Goal: Book appointment/travel/reservation

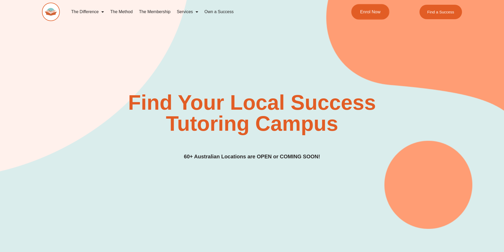
click at [363, 7] on link "Enrol Now" at bounding box center [370, 11] width 38 height 15
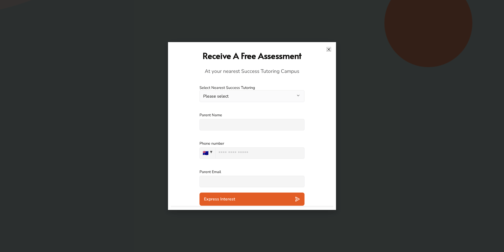
scroll to position [203, 0]
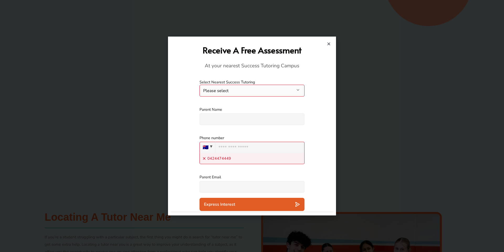
click at [329, 45] on icon "Close" at bounding box center [329, 44] width 4 height 4
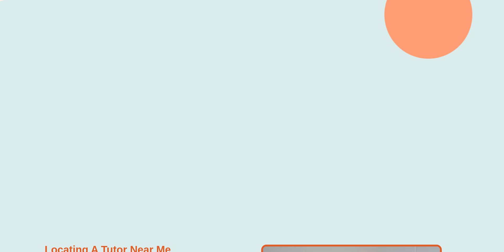
scroll to position [0, 0]
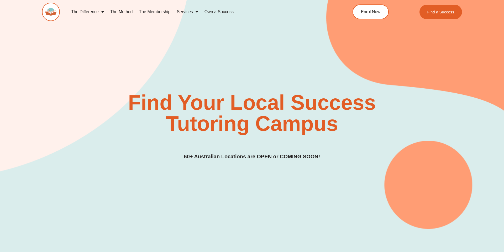
click at [268, 148] on div "Find Your Local Success Tutoring Campus 60+ Australian Locations are OPEN or CO…" at bounding box center [252, 126] width 420 height 69
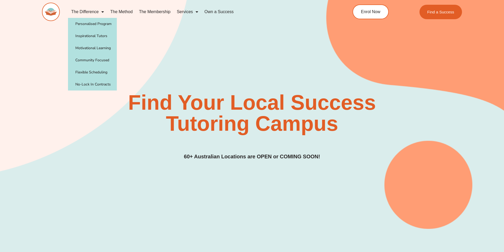
click at [97, 12] on link "The Difference" at bounding box center [87, 12] width 39 height 12
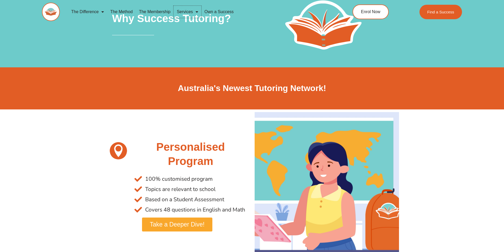
click at [189, 11] on link "Services" at bounding box center [188, 12] width 28 height 12
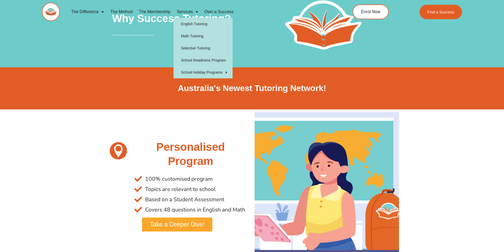
click at [159, 14] on link "The Membership" at bounding box center [155, 12] width 38 height 12
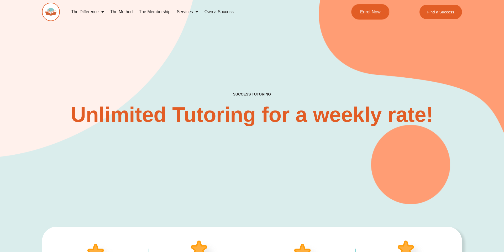
click at [370, 10] on span "Enrol Now" at bounding box center [370, 12] width 20 height 4
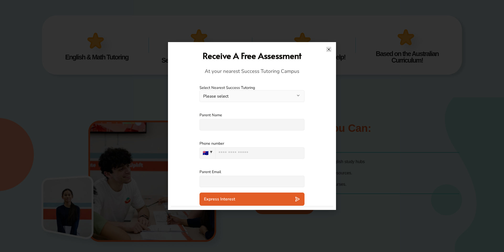
scroll to position [225, 0]
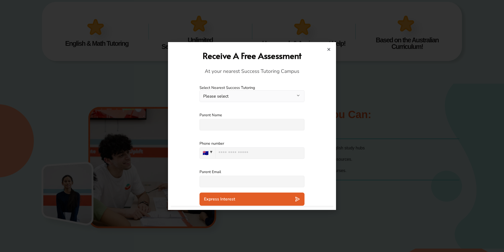
click at [270, 199] on div "Express Interest" at bounding box center [252, 198] width 96 height 5
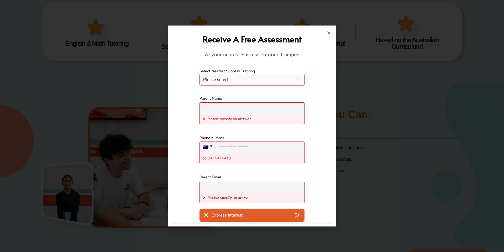
click at [254, 78] on button "Please select" at bounding box center [252, 80] width 105 height 12
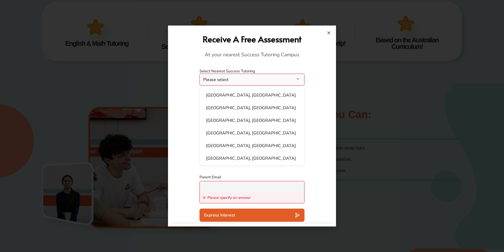
click at [246, 97] on li "Bankstown, NSW" at bounding box center [252, 95] width 98 height 11
select select "**********"
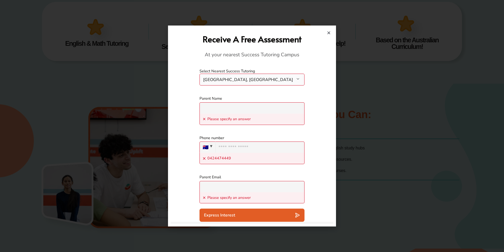
click at [243, 114] on div "Please specify an answer" at bounding box center [252, 118] width 105 height 11
click at [246, 105] on input "text" at bounding box center [252, 107] width 105 height 11
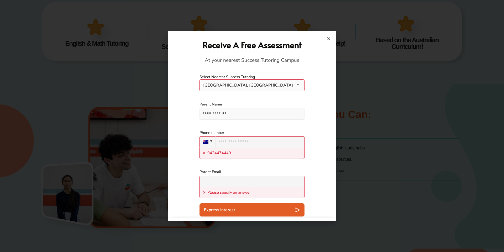
type input "**********"
click at [242, 146] on input "***" at bounding box center [259, 141] width 89 height 11
type input "**********"
click at [233, 183] on input "text" at bounding box center [252, 180] width 105 height 11
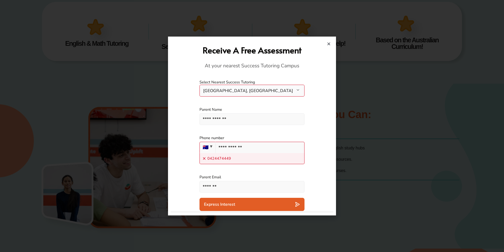
type input "*******"
click at [226, 205] on span "Express Interest" at bounding box center [219, 203] width 31 height 5
click at [241, 202] on div "Express Interest" at bounding box center [252, 203] width 96 height 5
drag, startPoint x: 227, startPoint y: 147, endPoint x: 289, endPoint y: 140, distance: 62.4
click at [289, 140] on div "**********" at bounding box center [252, 149] width 105 height 29
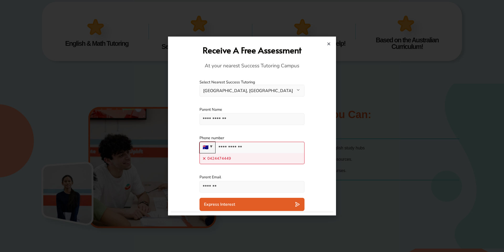
click at [230, 147] on input "**********" at bounding box center [259, 147] width 89 height 11
type input "**********"
click at [229, 208] on button "Express Interest" at bounding box center [252, 204] width 105 height 13
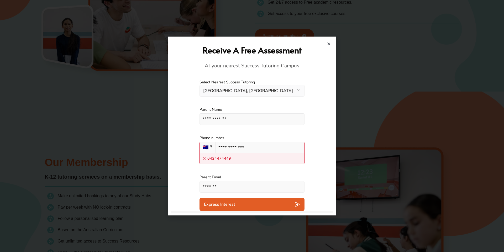
scroll to position [400, 0]
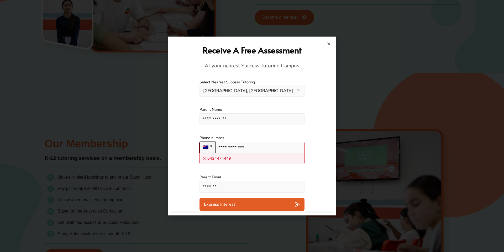
drag, startPoint x: 256, startPoint y: 147, endPoint x: 219, endPoint y: 148, distance: 36.8
click at [219, 148] on input "**********" at bounding box center [259, 147] width 89 height 11
click at [227, 150] on input "**********" at bounding box center [259, 147] width 89 height 11
drag, startPoint x: 227, startPoint y: 149, endPoint x: 278, endPoint y: 148, distance: 51.2
click at [278, 149] on input "**********" at bounding box center [259, 147] width 89 height 11
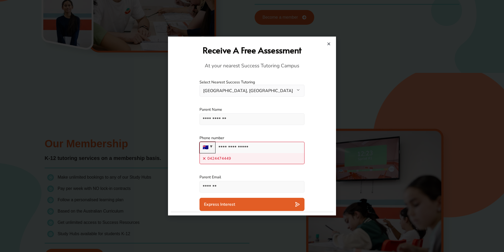
type input "**********"
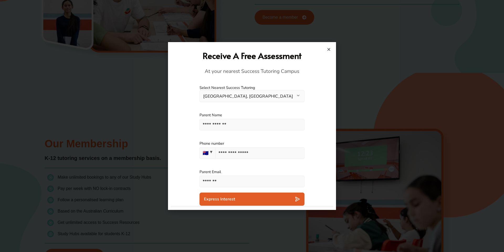
click at [250, 206] on div "**********" at bounding box center [252, 126] width 163 height 162
click at [252, 199] on div "Express Interest" at bounding box center [252, 198] width 96 height 5
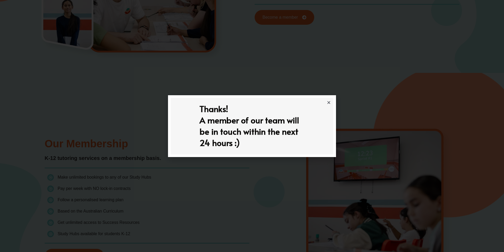
click at [329, 102] on icon "Close" at bounding box center [329, 102] width 4 height 4
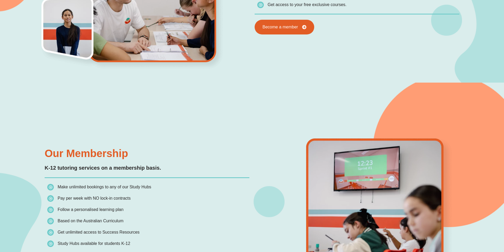
scroll to position [363, 0]
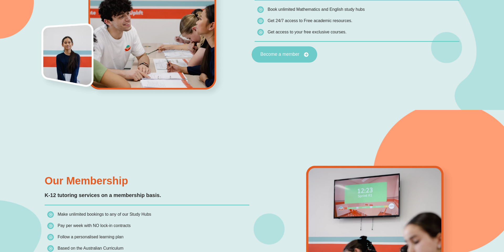
click at [290, 61] on link "Become a member" at bounding box center [285, 54] width 66 height 16
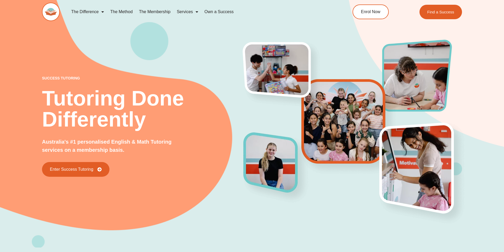
click at [54, 11] on img at bounding box center [51, 12] width 18 height 18
click at [66, 171] on span "Enter Success Tutoring" at bounding box center [71, 169] width 48 height 5
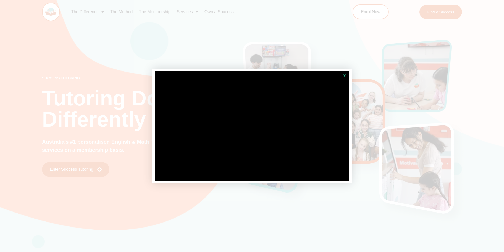
click at [344, 75] on icon "Close" at bounding box center [345, 76] width 4 height 4
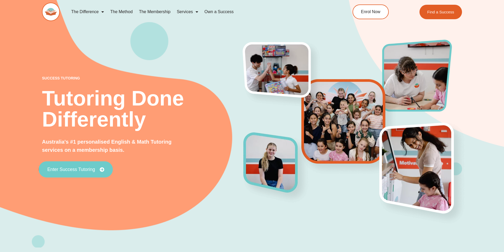
click at [73, 171] on span "Enter Success Tutoring" at bounding box center [71, 169] width 48 height 5
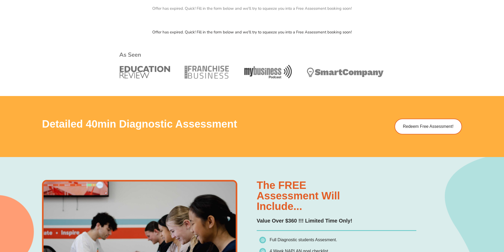
scroll to position [220, 0]
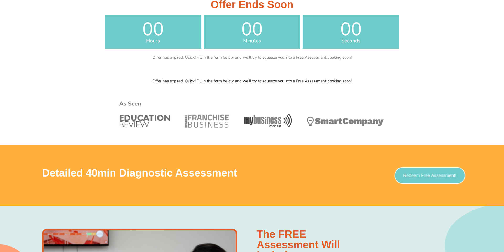
click at [423, 173] on span "Redeem Free Assessment!" at bounding box center [430, 175] width 53 height 4
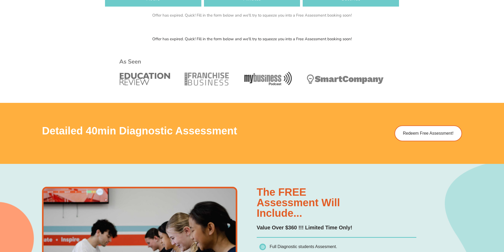
scroll to position [220, 0]
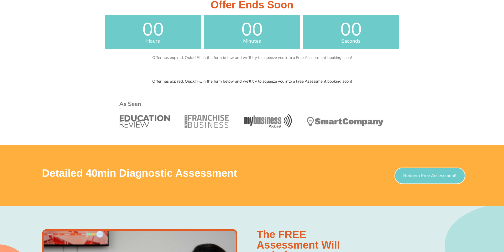
click at [430, 183] on link "Redeem Free Assessment!" at bounding box center [430, 175] width 71 height 17
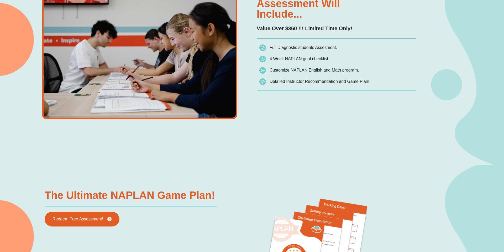
scroll to position [465, 0]
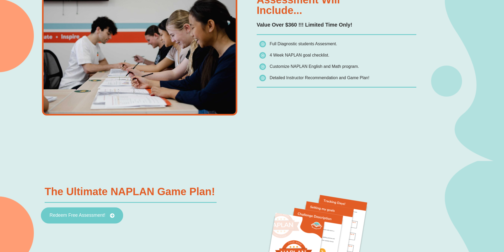
click at [70, 214] on span "Redeem Free Assessment!" at bounding box center [78, 215] width 56 height 5
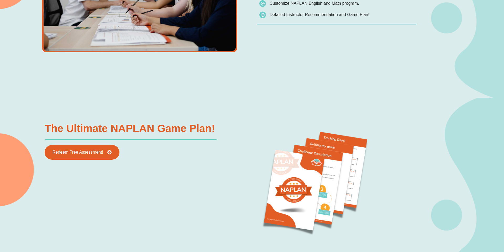
scroll to position [574, 0]
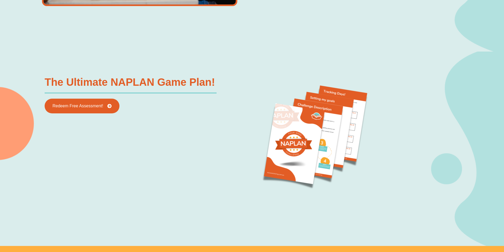
click at [80, 97] on div "The Ultimate NAPLAN Game Plan! Redeem Free Assessment!" at bounding box center [147, 137] width 210 height 126
click at [80, 103] on link "Redeem Free Assessment!" at bounding box center [82, 106] width 82 height 16
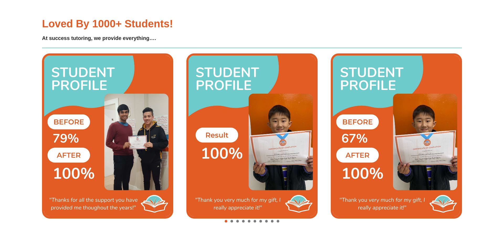
scroll to position [1111, 0]
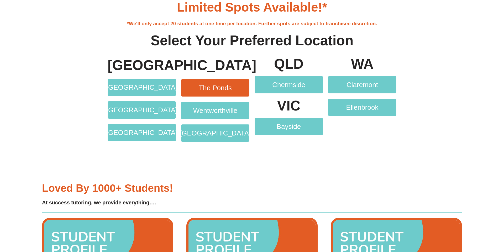
click at [213, 87] on span "The Ponds" at bounding box center [215, 87] width 33 height 7
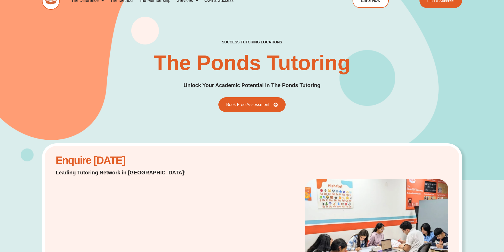
scroll to position [4, 0]
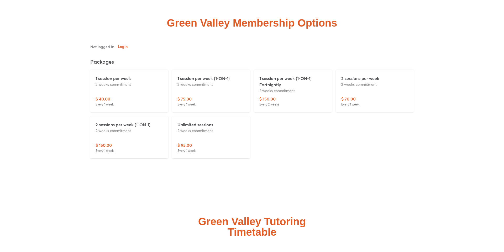
scroll to position [1260, 0]
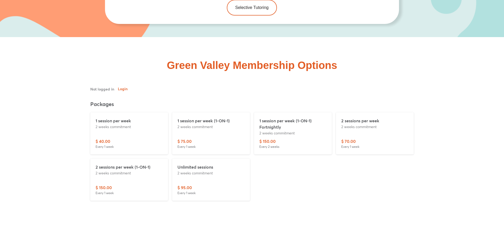
click at [224, 135] on div "1 session per week (1-ON-1) 2 weeks commitment" at bounding box center [211, 127] width 67 height 20
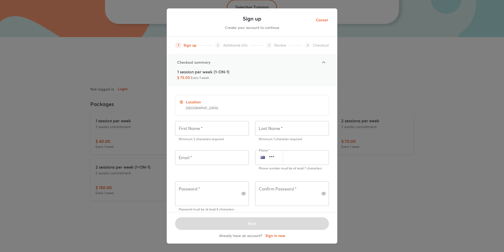
click at [427, 100] on div "Sign up Create your account to continue 1 Sign up 2 Additional info 3 Review 4 …" at bounding box center [252, 126] width 504 height 252
click at [324, 19] on span "Cancel" at bounding box center [322, 20] width 12 height 7
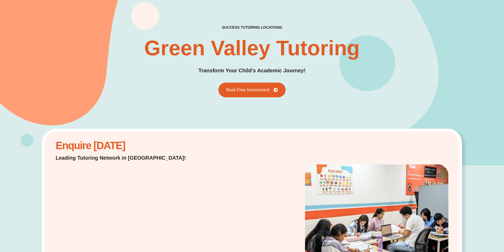
scroll to position [0, 0]
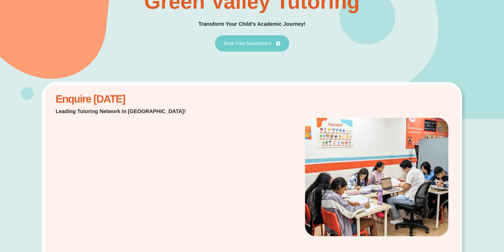
click at [256, 46] on link "Book Free Assessment" at bounding box center [252, 43] width 74 height 16
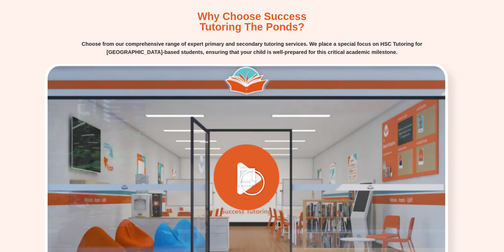
scroll to position [625, 0]
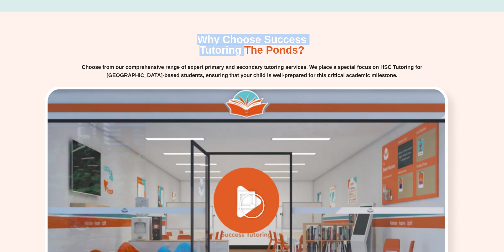
drag, startPoint x: 201, startPoint y: 37, endPoint x: 241, endPoint y: 52, distance: 43.2
click at [241, 52] on h2 "Why Choose Success Tutoring The Ponds?" at bounding box center [252, 44] width 109 height 21
copy h2 "Why Choose Success Tutoring"
click at [273, 185] on div at bounding box center [252, 205] width 420 height 236
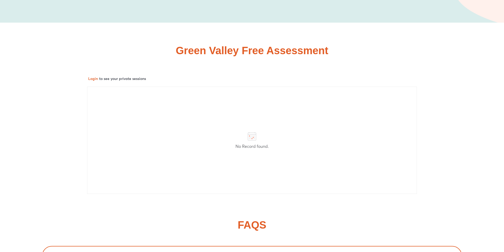
scroll to position [2590, 0]
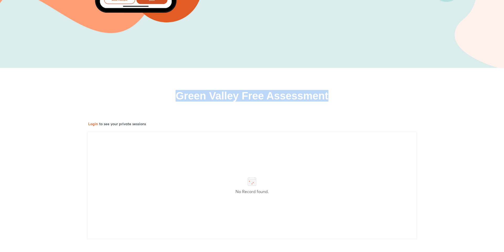
drag, startPoint x: 174, startPoint y: 106, endPoint x: 410, endPoint y: 99, distance: 236.5
click at [410, 100] on div "Green Valley Free Assessment" at bounding box center [252, 95] width 420 height 11
copy h2 "Green Valley Free Assessment"
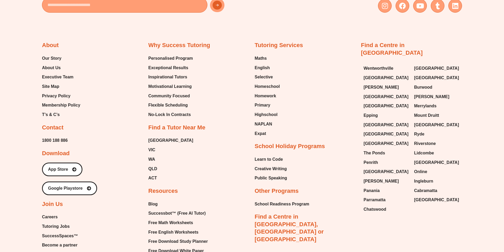
scroll to position [2277, 0]
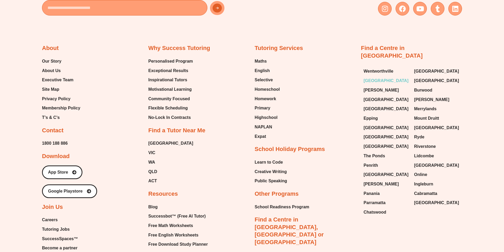
click at [376, 77] on span "[GEOGRAPHIC_DATA]" at bounding box center [386, 81] width 45 height 8
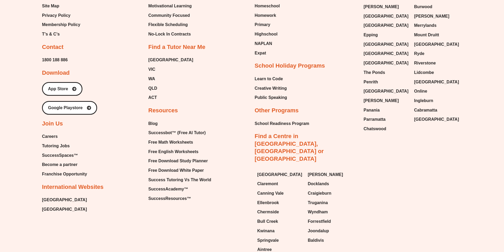
scroll to position [2365, 0]
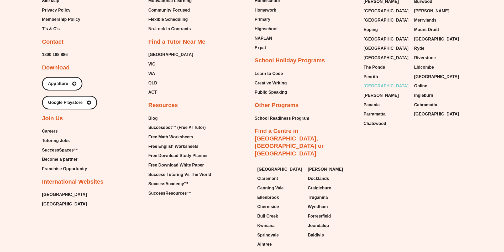
click at [380, 82] on span "[GEOGRAPHIC_DATA]" at bounding box center [386, 86] width 45 height 8
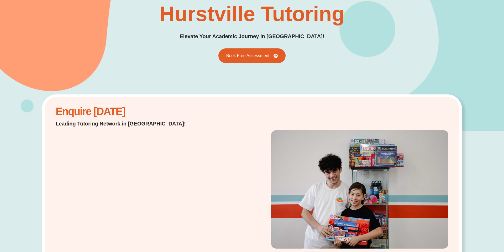
scroll to position [11, 0]
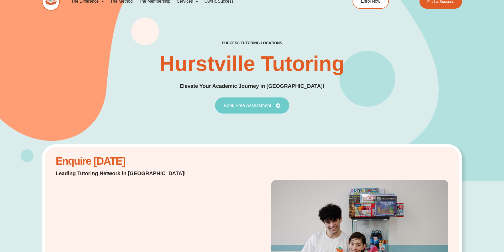
click at [244, 101] on link "Book Free Assessment" at bounding box center [252, 105] width 74 height 16
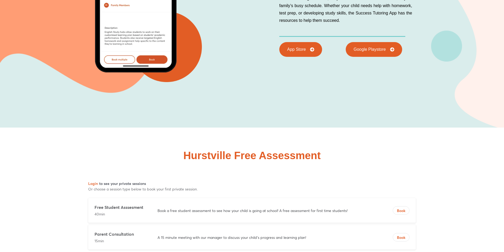
scroll to position [2210, 0]
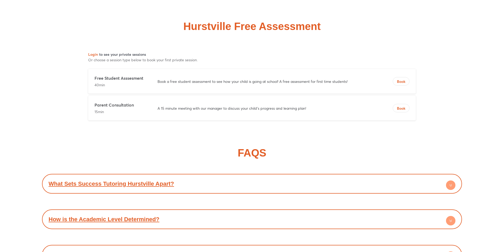
click at [294, 86] on div "Free Student Asssesment 40min Book a free student assessment to see how your ch…" at bounding box center [252, 81] width 328 height 25
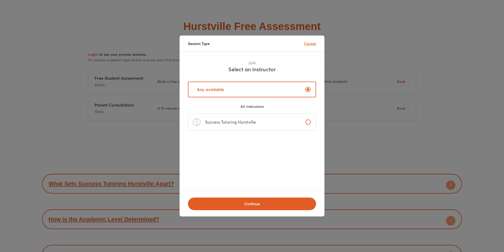
click at [313, 42] on p "Cancel" at bounding box center [310, 44] width 12 height 6
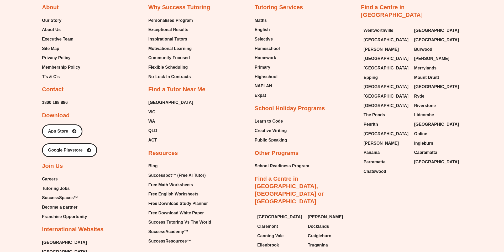
scroll to position [2722, 0]
drag, startPoint x: 359, startPoint y: 8, endPoint x: 427, endPoint y: 8, distance: 67.8
click at [427, 8] on div "About Our Story About Us Executive Team Site Map Privacy Policy Membership Poli…" at bounding box center [252, 140] width 420 height 318
copy link "Find a Centre in [GEOGRAPHIC_DATA]"
click at [424, 27] on span "[GEOGRAPHIC_DATA]" at bounding box center [437, 31] width 45 height 8
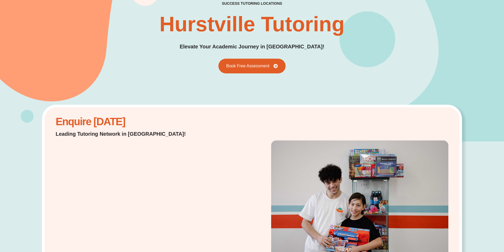
scroll to position [0, 0]
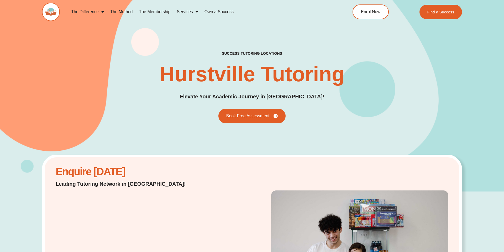
click at [201, 45] on div "success tutoring locations Hurstville Tutoring Elevate Your Academic Journey in…" at bounding box center [252, 87] width 420 height 209
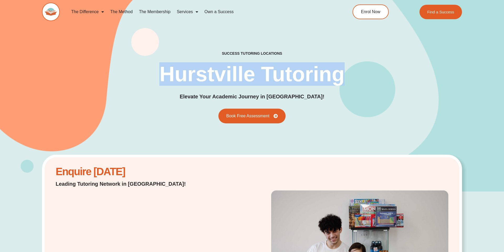
drag, startPoint x: 162, startPoint y: 73, endPoint x: 388, endPoint y: 78, distance: 226.2
click at [389, 78] on div "success tutoring locations Hurstville Tutoring Elevate Your Academic Journey in…" at bounding box center [252, 87] width 420 height 72
copy h1 "Hurstville Tutoring"
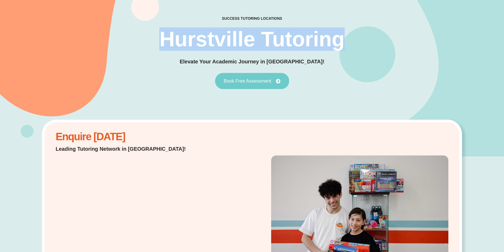
scroll to position [32, 0]
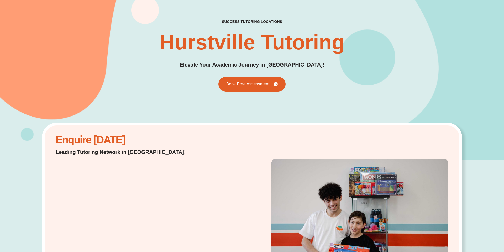
click at [274, 76] on div "success tutoring locations Hurstville Tutoring Elevate Your Academic Journey in…" at bounding box center [252, 55] width 420 height 72
click at [271, 80] on link "Book Free Assessment" at bounding box center [252, 84] width 74 height 16
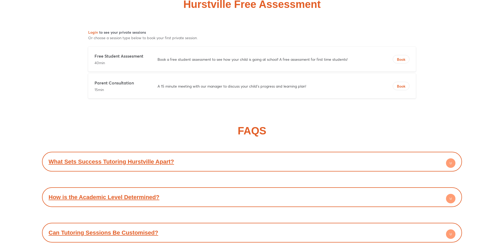
scroll to position [2232, 0]
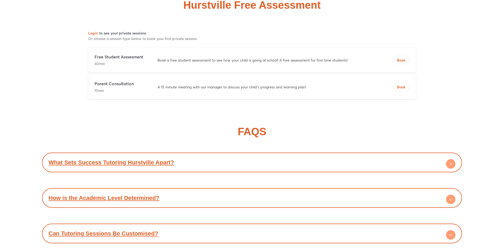
click at [283, 86] on p "A 15 minute meeting with our manager to discuss your child's progress and learn…" at bounding box center [265, 86] width 215 height 5
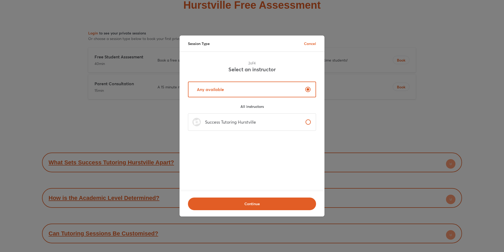
click at [282, 126] on label "Success Tutoring Hurstville" at bounding box center [252, 121] width 128 height 17
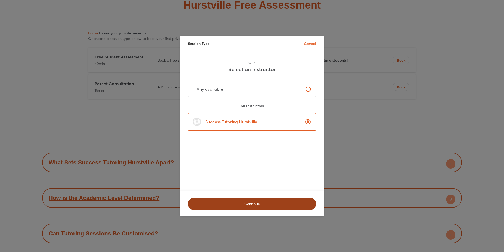
click at [283, 206] on span "Continue" at bounding box center [252, 203] width 115 height 5
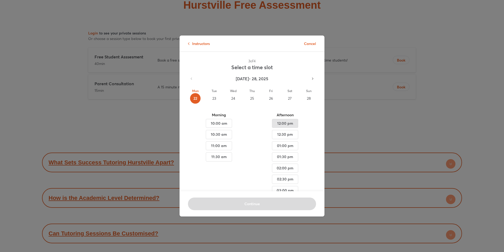
click at [279, 127] on button "12:00 pm" at bounding box center [285, 123] width 26 height 9
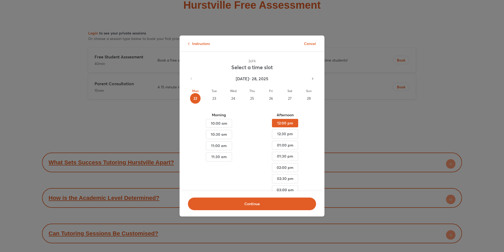
click at [263, 213] on div "Continue" at bounding box center [252, 203] width 145 height 25
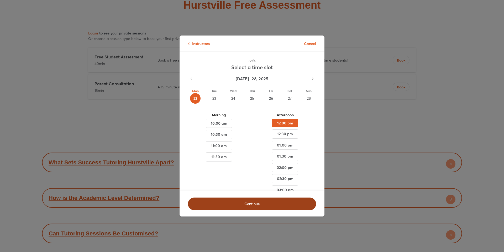
click at [264, 205] on span "Continue" at bounding box center [252, 203] width 115 height 5
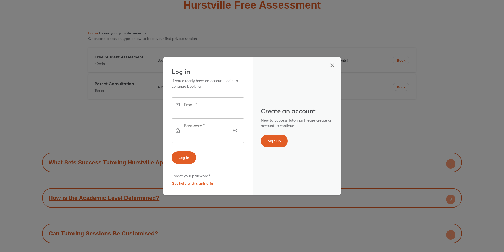
click at [202, 107] on input "text" at bounding box center [215, 104] width 58 height 15
type input "**********"
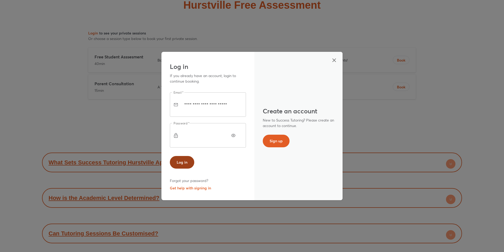
click at [182, 159] on span "Log in" at bounding box center [182, 161] width 11 height 5
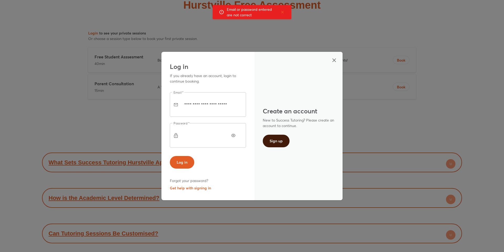
click at [275, 142] on span "Sign up" at bounding box center [276, 140] width 13 height 5
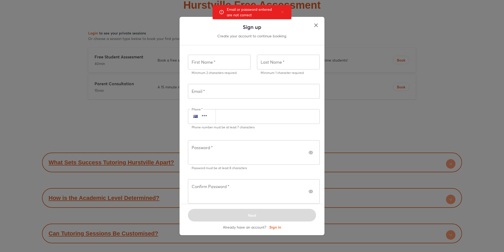
click at [216, 68] on input "text" at bounding box center [219, 62] width 63 height 15
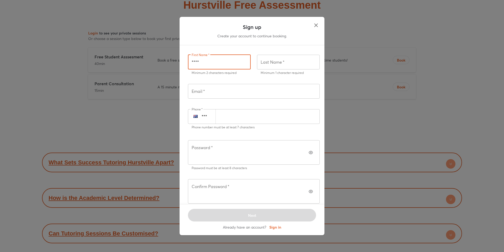
type input "****"
type input "*******"
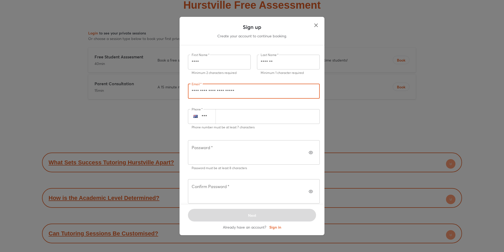
type input "**********"
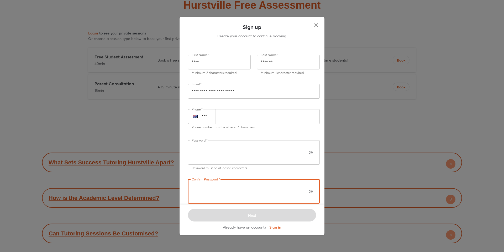
scroll to position [3, 0]
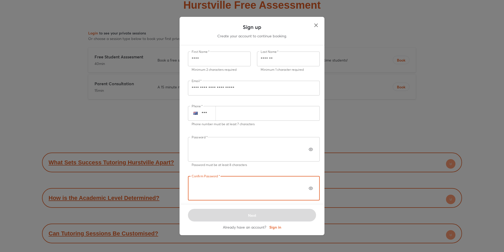
click at [276, 168] on div "Password   * Password * Password must be at least 8 characters" at bounding box center [254, 152] width 138 height 39
click at [264, 204] on div "Next Already have an account? Sign in" at bounding box center [252, 219] width 145 height 30
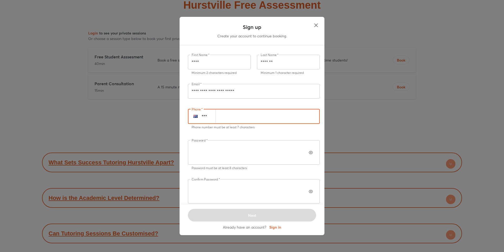
click at [224, 124] on input "number" at bounding box center [268, 116] width 104 height 15
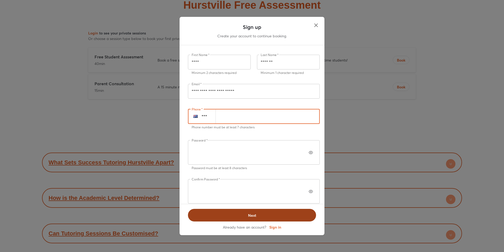
type input "*********"
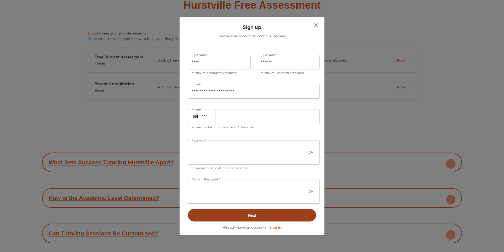
click at [222, 213] on span "Next" at bounding box center [252, 215] width 115 height 5
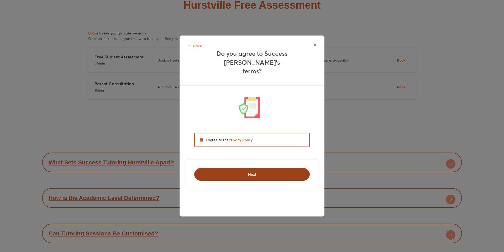
click at [213, 172] on span "Next" at bounding box center [252, 174] width 102 height 5
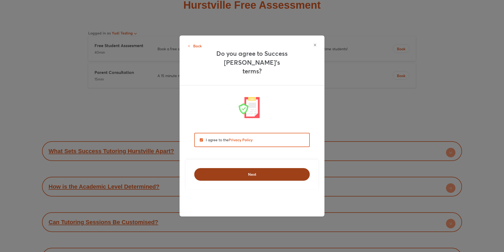
scroll to position [2237, 0]
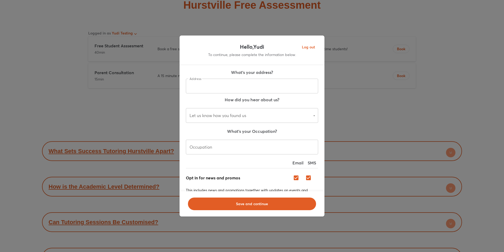
click at [259, 212] on div "Save and continue" at bounding box center [252, 203] width 145 height 25
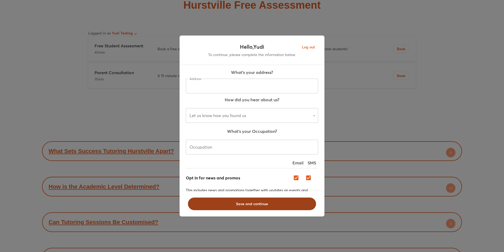
click at [262, 205] on span "Save and continue" at bounding box center [252, 203] width 115 height 5
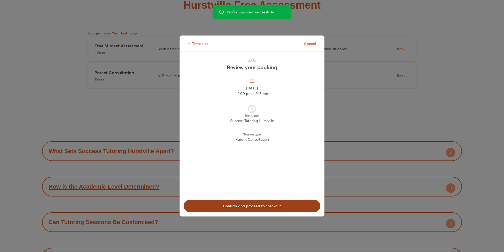
click at [269, 210] on button "Confirm and proceed to checkout" at bounding box center [252, 205] width 137 height 13
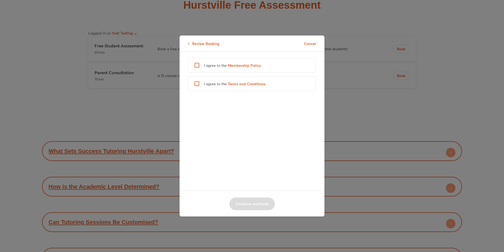
click at [200, 67] on label "I agree to the Membership Policy" at bounding box center [225, 65] width 71 height 6
click at [246, 197] on button "Continue and book" at bounding box center [252, 203] width 46 height 13
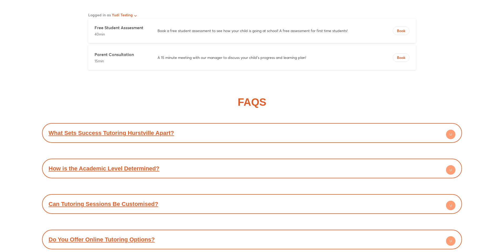
scroll to position [2192, 0]
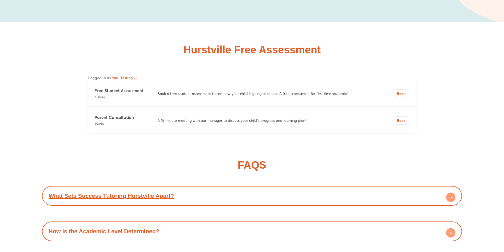
click at [353, 112] on div "Parent Consultation 15min A 15 minute meeting with our manager to discuss your …" at bounding box center [252, 120] width 328 height 25
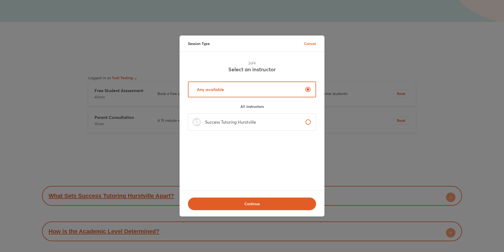
click at [295, 123] on label "Success Tutoring Hurstville" at bounding box center [252, 121] width 128 height 17
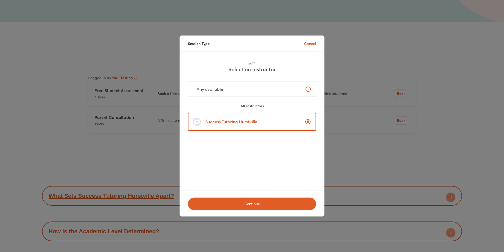
click at [309, 47] on div "Session Type Cancel" at bounding box center [252, 43] width 145 height 16
click at [311, 44] on p "Cancel" at bounding box center [310, 44] width 12 height 6
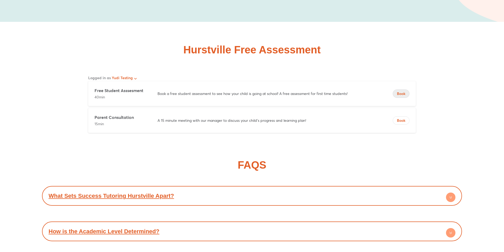
click at [403, 95] on span "Book" at bounding box center [401, 93] width 16 height 5
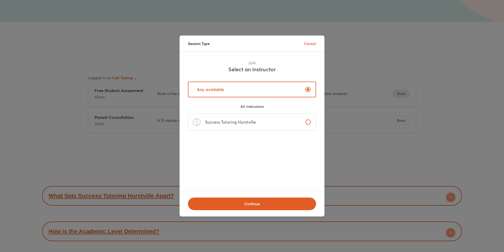
click at [298, 113] on p "All instructors" at bounding box center [252, 106] width 128 height 14
click at [295, 120] on label "Success Tutoring Hurstville" at bounding box center [252, 121] width 128 height 17
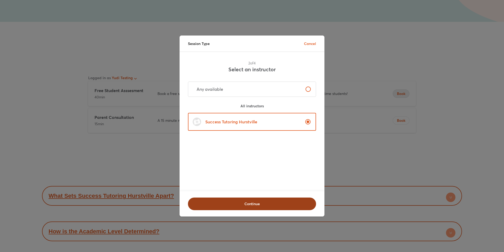
click at [256, 206] on button "Continue" at bounding box center [252, 203] width 128 height 13
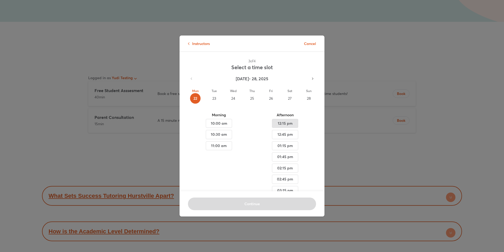
click at [291, 121] on span "12:15 pm" at bounding box center [285, 123] width 17 height 7
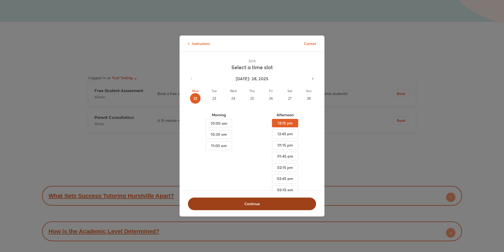
click at [261, 198] on button "Continue" at bounding box center [252, 203] width 128 height 13
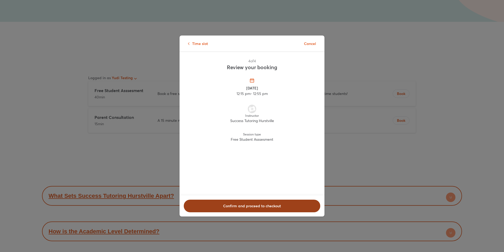
click at [263, 209] on button "Confirm and proceed to checkout" at bounding box center [252, 205] width 137 height 13
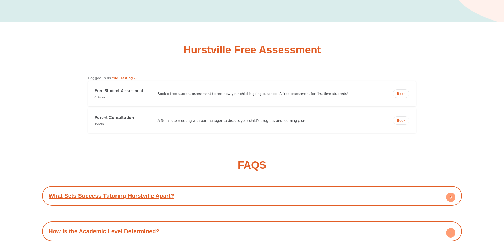
drag, startPoint x: 147, startPoint y: 92, endPoint x: 90, endPoint y: 92, distance: 57.3
click at [90, 92] on div "Free Student Asssesment 40min Book a free student assessment to see how your ch…" at bounding box center [252, 93] width 328 height 25
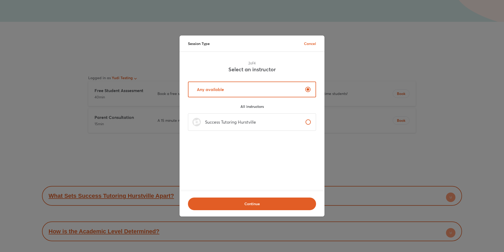
click at [306, 48] on div "Session Type Cancel" at bounding box center [252, 43] width 145 height 16
click at [309, 44] on p "Cancel" at bounding box center [310, 44] width 12 height 6
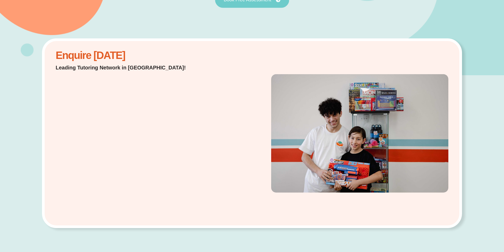
scroll to position [0, 0]
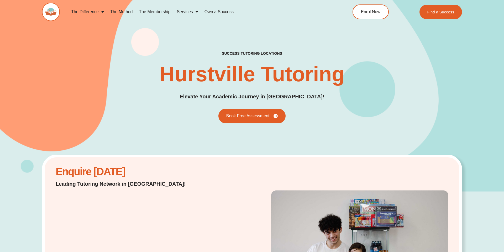
click at [53, 14] on img at bounding box center [51, 12] width 18 height 18
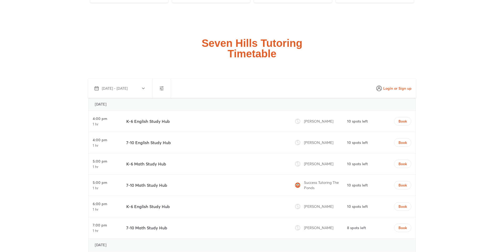
scroll to position [1567, 0]
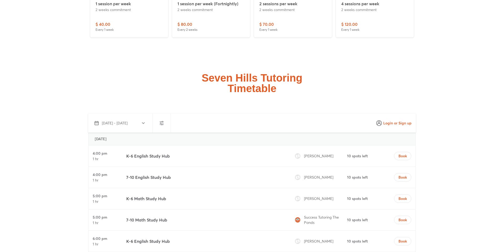
click at [322, 73] on div "Seven Hills Tutoring Timetable" at bounding box center [252, 83] width 420 height 21
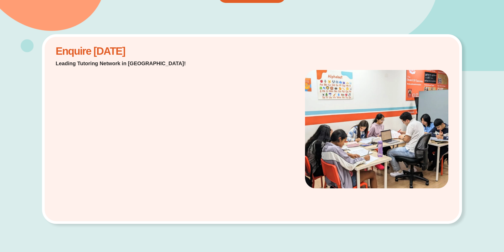
scroll to position [0, 0]
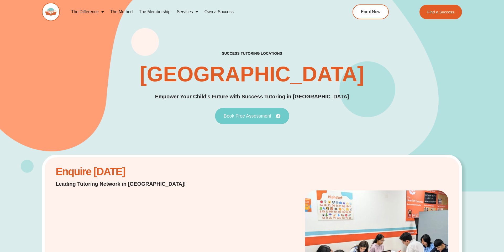
click at [251, 116] on span "Book Free Assessment" at bounding box center [248, 115] width 48 height 5
click at [251, 150] on div "success tutoring locations Seven Hills Empower Your Child’s Future with Success…" at bounding box center [252, 87] width 420 height 209
click at [264, 111] on link "Book Free Assessment" at bounding box center [252, 116] width 74 height 16
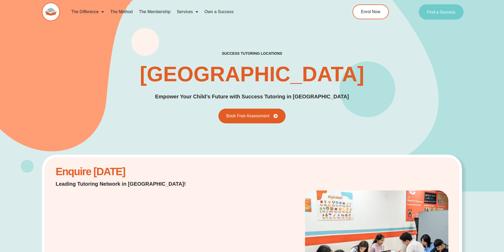
click at [440, 10] on span "Find a Success" at bounding box center [441, 12] width 28 height 4
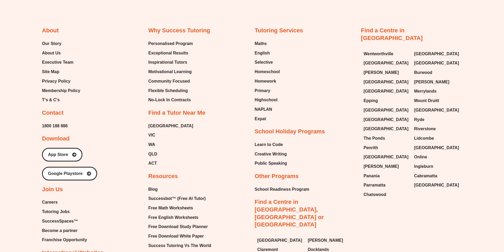
scroll to position [2360, 0]
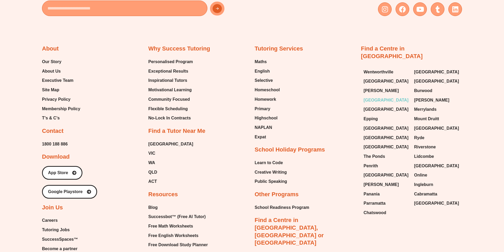
click at [376, 96] on span "[GEOGRAPHIC_DATA]" at bounding box center [386, 100] width 45 height 8
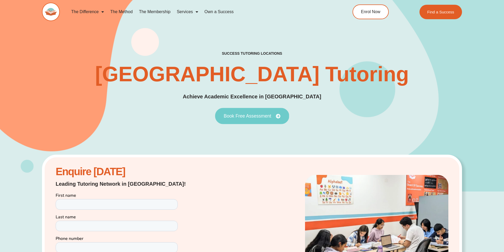
click at [251, 114] on span "Book Free Assessment" at bounding box center [248, 115] width 48 height 5
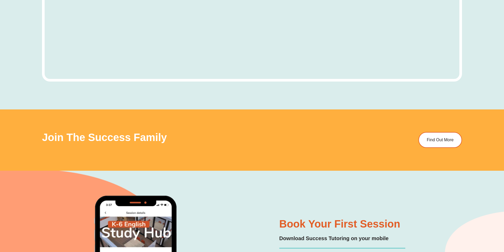
scroll to position [2557, 0]
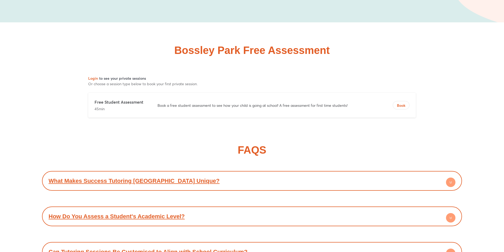
click at [363, 98] on div "Free Student Assessment 45min Book a free student assessment to see how your ch…" at bounding box center [252, 105] width 328 height 25
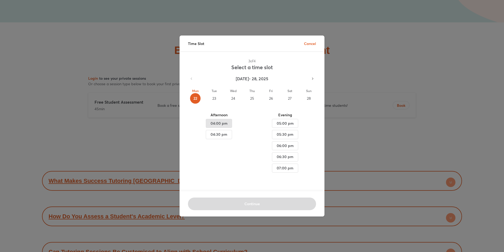
click at [220, 121] on span "04:00 pm" at bounding box center [218, 123] width 17 height 7
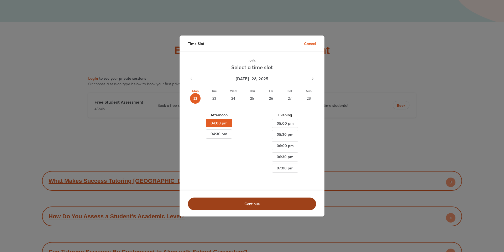
click at [276, 198] on button "Continue" at bounding box center [252, 203] width 128 height 13
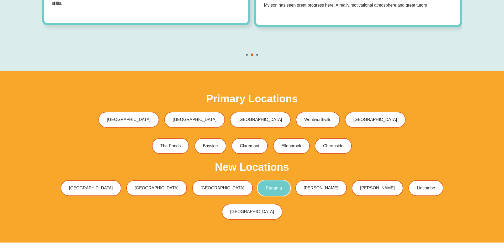
scroll to position [1675, 0]
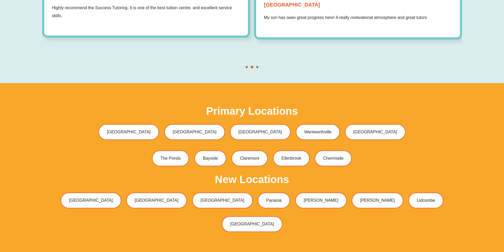
click at [240, 106] on div "Primary Locations [GEOGRAPHIC_DATA] [GEOGRAPHIC_DATA] [GEOGRAPHIC_DATA] [GEOGRA…" at bounding box center [252, 137] width 420 height 63
click at [241, 124] on link "[GEOGRAPHIC_DATA]" at bounding box center [261, 132] width 64 height 17
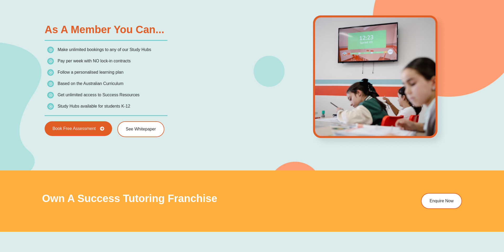
scroll to position [866, 0]
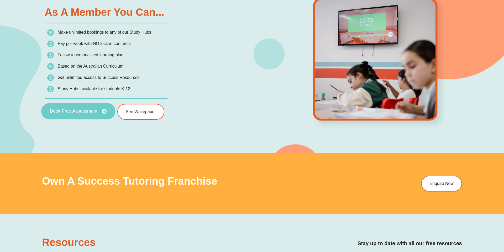
click at [87, 107] on link "Book Free Assessment" at bounding box center [78, 111] width 74 height 16
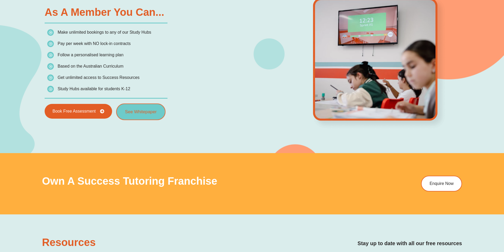
click at [145, 108] on link "See Whitepaper" at bounding box center [140, 111] width 49 height 17
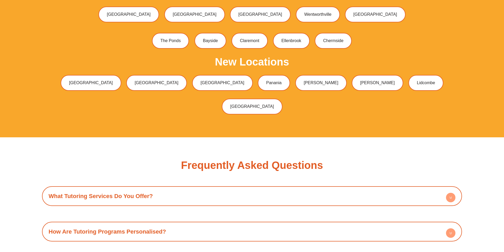
scroll to position [1818, 0]
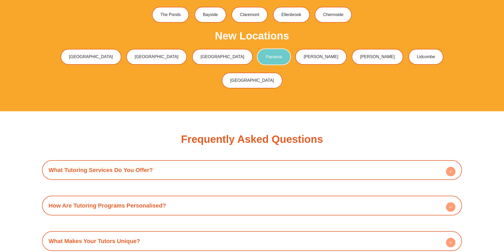
click at [266, 55] on span "Panania" at bounding box center [274, 57] width 16 height 4
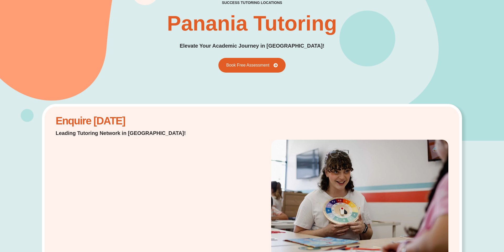
scroll to position [31, 0]
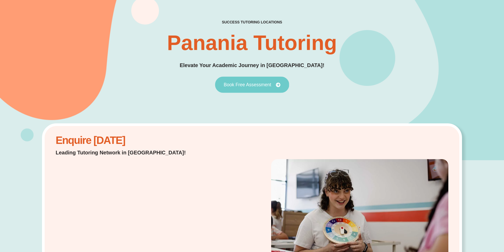
click at [244, 85] on span "Book Free Assessment" at bounding box center [248, 84] width 48 height 5
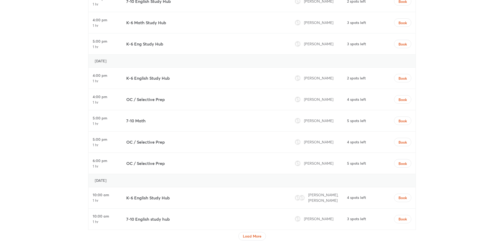
scroll to position [1806, 0]
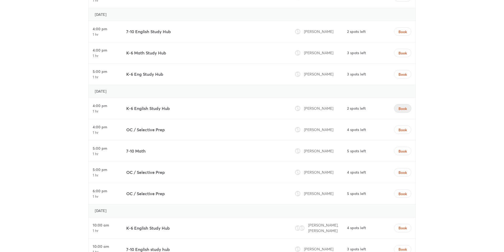
click at [399, 106] on span "Book" at bounding box center [403, 108] width 8 height 5
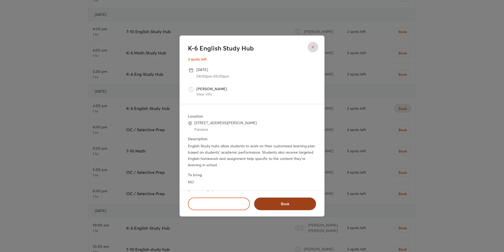
click at [281, 199] on button "Book" at bounding box center [285, 203] width 62 height 13
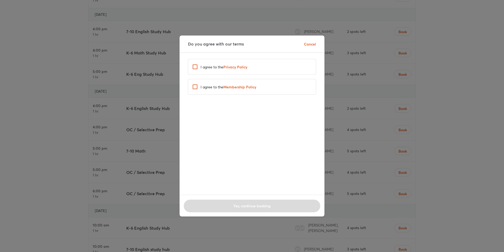
click at [218, 64] on p "I agree to the Privacy Policy" at bounding box center [224, 67] width 47 height 6
click at [213, 79] on div "I agree to the Membership Policy" at bounding box center [252, 87] width 128 height 16
click at [216, 82] on label "I agree to the Membership Policy" at bounding box center [223, 87] width 67 height 11
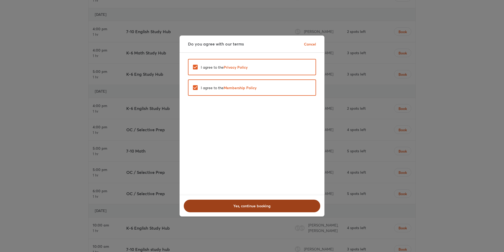
click at [238, 205] on span "Yes, continue booking" at bounding box center [252, 205] width 123 height 5
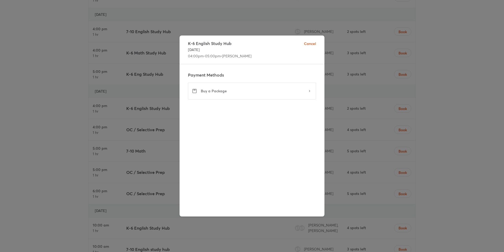
click at [289, 100] on li "Buy a Package" at bounding box center [252, 90] width 128 height 21
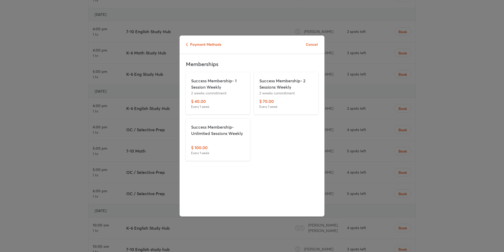
click at [188, 44] on icon "button" at bounding box center [188, 44] width 4 height 4
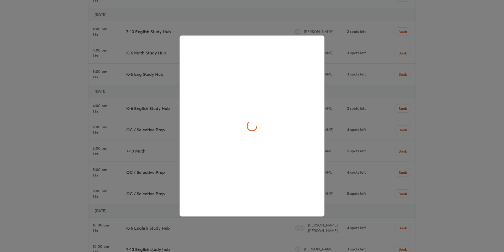
click at [368, 105] on div at bounding box center [252, 126] width 504 height 252
click at [312, 43] on span "Cancel" at bounding box center [310, 44] width 12 height 6
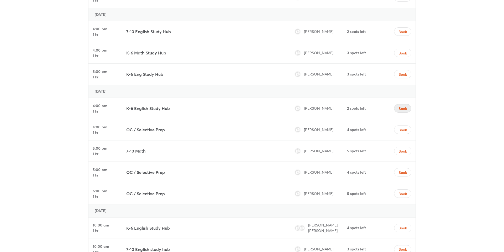
click at [404, 106] on span "Book" at bounding box center [403, 108] width 8 height 5
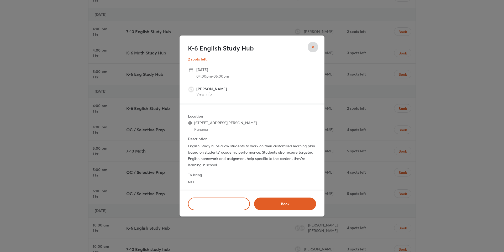
click at [375, 95] on div "K-6 English Study Hub 2 spots left Friday, September 26 04:00pm - 05:00pm Salam…" at bounding box center [252, 126] width 504 height 252
click at [310, 44] on button "close" at bounding box center [313, 47] width 11 height 11
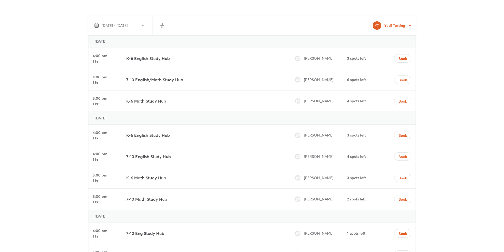
scroll to position [1529, 0]
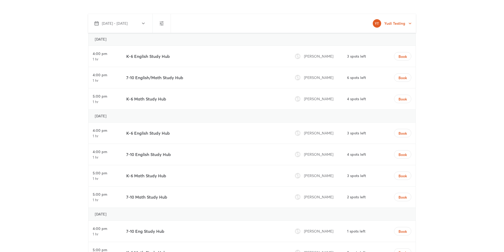
click at [394, 51] on div "Book" at bounding box center [400, 56] width 27 height 21
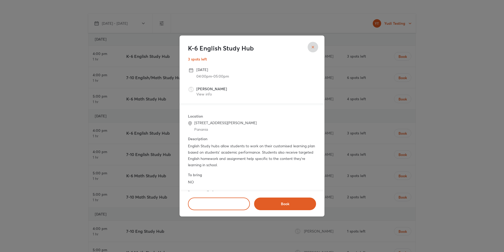
scroll to position [19, 0]
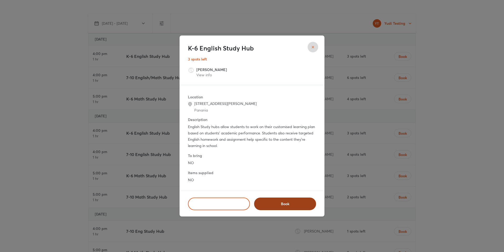
click at [297, 207] on button "Book" at bounding box center [285, 203] width 62 height 13
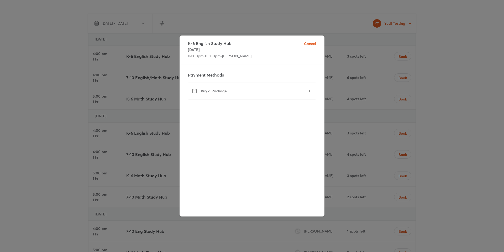
click at [241, 86] on div "Buy a Package" at bounding box center [252, 90] width 128 height 17
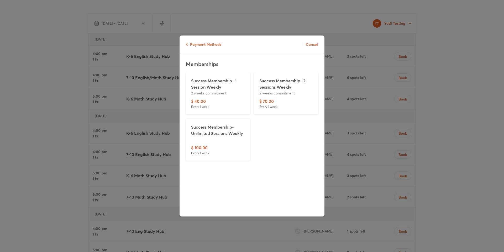
click at [198, 45] on span "Payment Methods" at bounding box center [203, 44] width 35 height 7
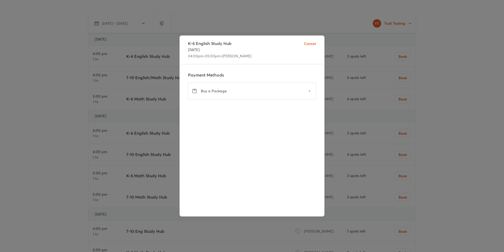
click at [251, 86] on div "Buy a Package" at bounding box center [252, 90] width 128 height 17
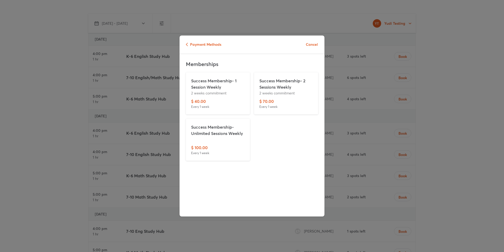
click at [224, 97] on div "Success Membership- 1 Session Weekly 2 weeks commitment" at bounding box center [218, 87] width 54 height 20
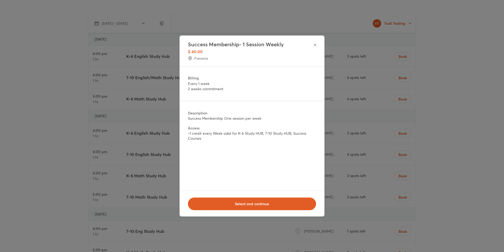
click at [360, 155] on div "Success Membership- 1 Session Weekly $ 40.00 Panania Billing Every 1 week 2 wee…" at bounding box center [252, 126] width 504 height 252
click at [317, 46] on icon "button" at bounding box center [315, 45] width 4 height 4
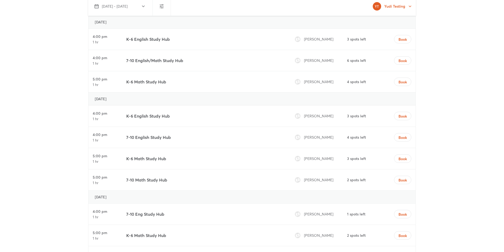
scroll to position [1460, 0]
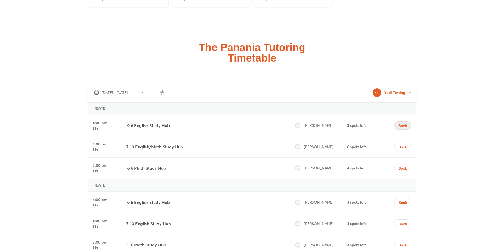
click at [405, 123] on span "Book" at bounding box center [403, 125] width 8 height 5
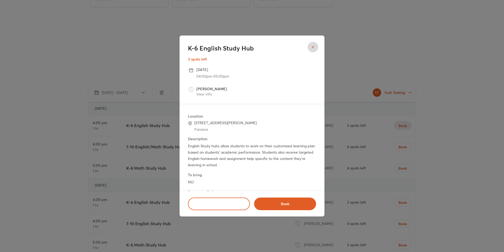
scroll to position [19, 0]
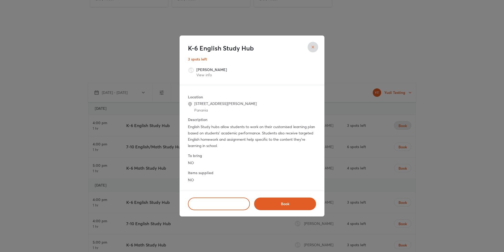
click at [272, 196] on div "Book" at bounding box center [285, 203] width 66 height 17
click at [272, 200] on button "Book" at bounding box center [285, 203] width 62 height 13
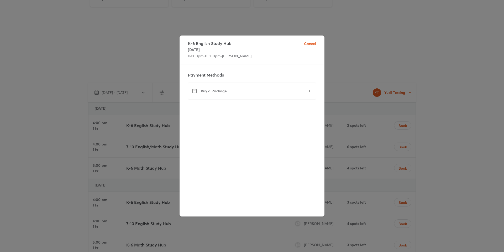
click at [287, 86] on div "Buy a Package" at bounding box center [252, 90] width 128 height 17
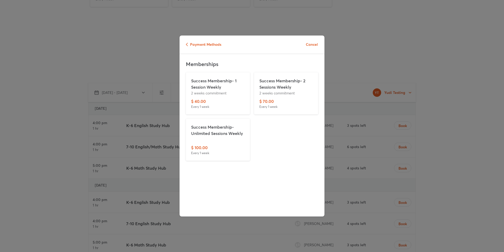
click at [280, 104] on div "$ 70.00 Every 1 week" at bounding box center [287, 103] width 54 height 11
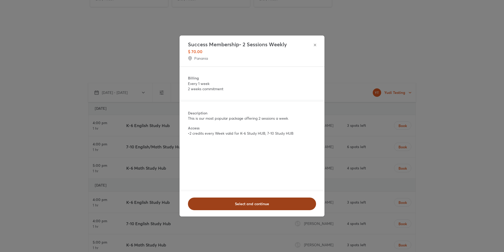
click at [265, 201] on span "Select and continue" at bounding box center [252, 203] width 115 height 5
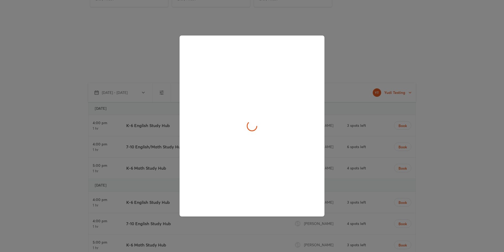
click at [262, 203] on div at bounding box center [252, 125] width 145 height 181
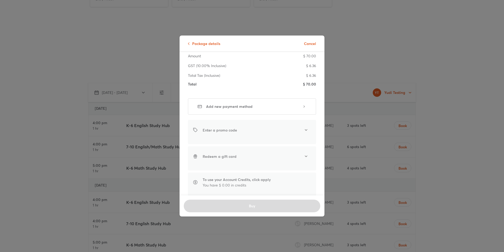
scroll to position [50, 0]
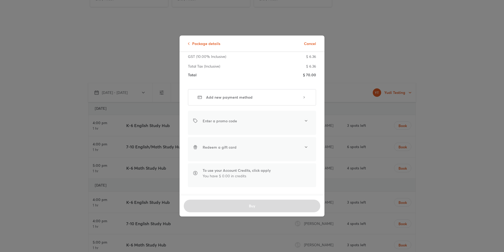
click at [265, 103] on div "Add new payment method" at bounding box center [252, 97] width 128 height 16
click at [280, 91] on div "Add new payment method" at bounding box center [252, 97] width 128 height 16
click at [276, 106] on div "Checkout Success Membership- 2 Sessions Weekly Every 1 week Amount $ 70.00 GST …" at bounding box center [252, 123] width 145 height 143
click at [278, 88] on div "Checkout Success Membership- 2 Sessions Weekly Every 1 week Amount $ 70.00 GST …" at bounding box center [252, 123] width 145 height 143
click at [277, 95] on span "Add new payment method" at bounding box center [254, 97] width 96 height 5
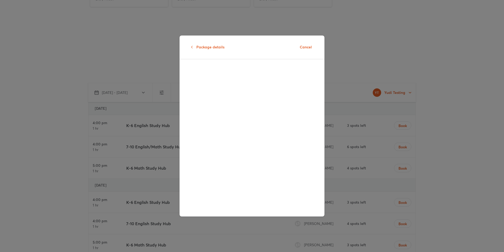
click at [206, 48] on span "Package details" at bounding box center [208, 47] width 32 height 7
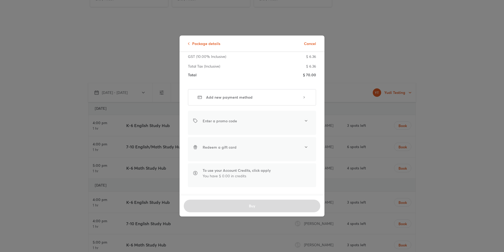
click at [392, 106] on div "Package details Cancel Checkout Success Membership- 2 Sessions Weekly Every 1 w…" at bounding box center [252, 126] width 504 height 252
click at [305, 39] on div "Package details Cancel" at bounding box center [252, 43] width 145 height 16
click at [307, 43] on span "Cancel" at bounding box center [310, 44] width 12 height 6
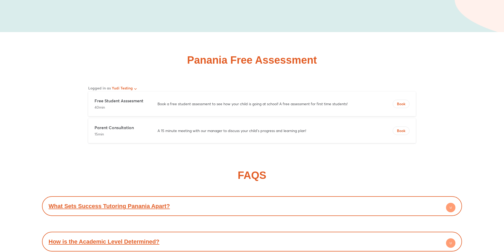
scroll to position [2617, 0]
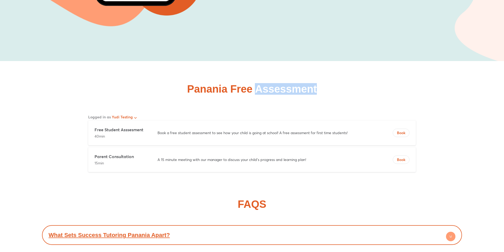
drag, startPoint x: 258, startPoint y: 82, endPoint x: 342, endPoint y: 83, distance: 83.5
click at [342, 84] on div "Panania Free Assessment" at bounding box center [252, 89] width 420 height 11
copy h2 "Assessment"
click at [395, 130] on span "Book" at bounding box center [401, 132] width 16 height 5
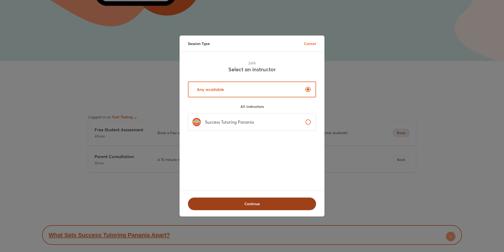
click at [234, 200] on button "Continue" at bounding box center [252, 203] width 128 height 13
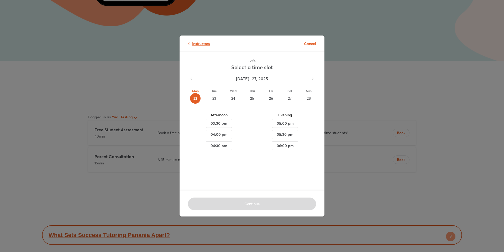
click at [201, 42] on p "Instructors" at bounding box center [199, 44] width 22 height 6
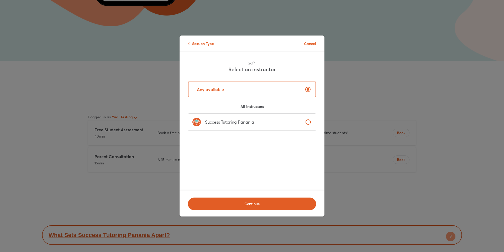
drag, startPoint x: 280, startPoint y: 69, endPoint x: 209, endPoint y: 69, distance: 70.4
click at [209, 69] on div "2 of 4 Select an instructor" at bounding box center [252, 63] width 132 height 19
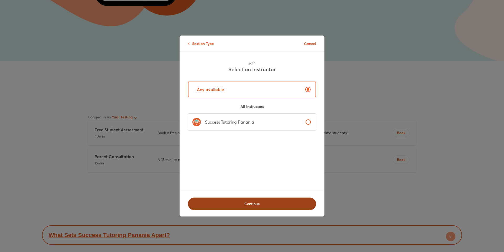
click at [268, 201] on span "Continue" at bounding box center [252, 203] width 115 height 5
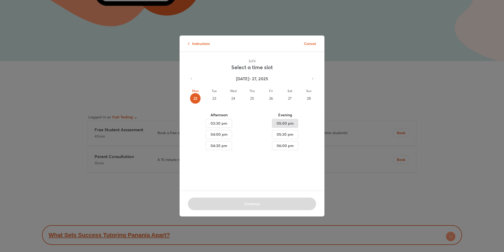
click at [280, 124] on span "05:00 pm" at bounding box center [285, 123] width 17 height 7
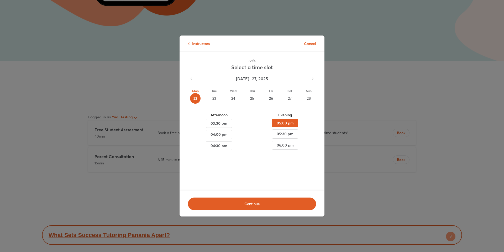
click at [202, 119] on div "Afternoon 03:30 pm 04:00 pm 04:30 pm" at bounding box center [219, 131] width 66 height 39
click at [217, 119] on button "03:30 pm" at bounding box center [219, 123] width 26 height 9
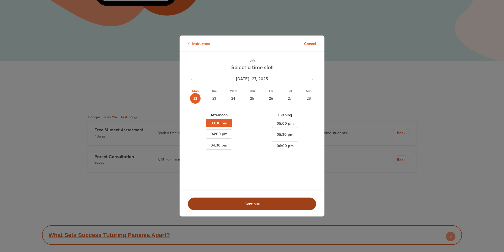
click at [239, 198] on button "Continue" at bounding box center [252, 203] width 128 height 13
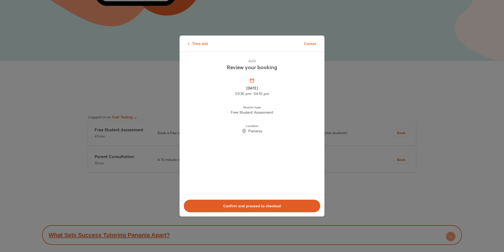
click at [294, 78] on div "Monday, September 22 03:30 pm - 04:10 pm" at bounding box center [252, 86] width 128 height 19
drag, startPoint x: 282, startPoint y: 70, endPoint x: 226, endPoint y: 68, distance: 55.2
click at [226, 68] on div "4 of 4 Review your booking" at bounding box center [252, 61] width 145 height 19
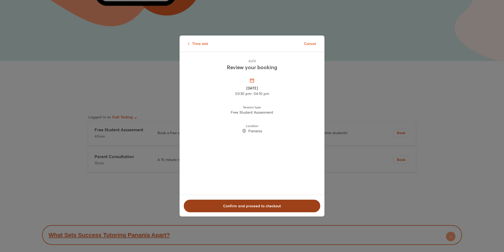
click at [279, 207] on span "Confirm and proceed to checkout" at bounding box center [252, 205] width 123 height 5
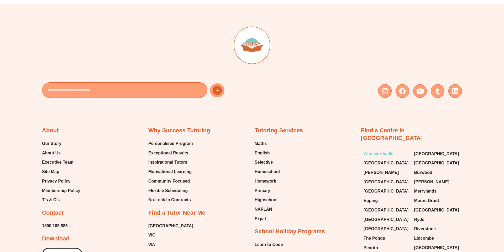
scroll to position [3083, 0]
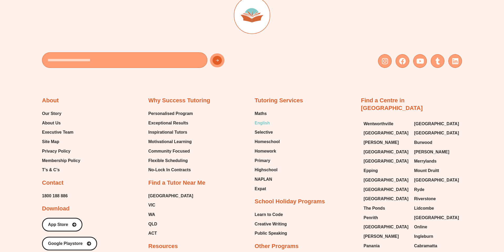
click at [264, 119] on span "English" at bounding box center [262, 123] width 15 height 8
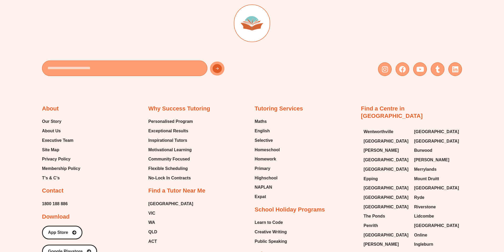
type input "*"
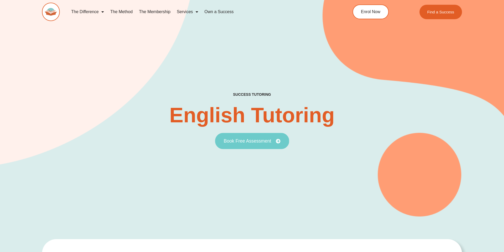
click at [243, 137] on link "Book Free Assessment" at bounding box center [252, 141] width 74 height 16
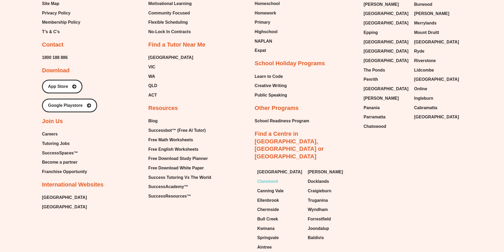
scroll to position [2051, 0]
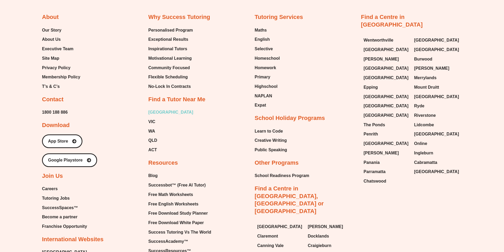
click at [156, 111] on span "[GEOGRAPHIC_DATA]" at bounding box center [170, 112] width 45 height 8
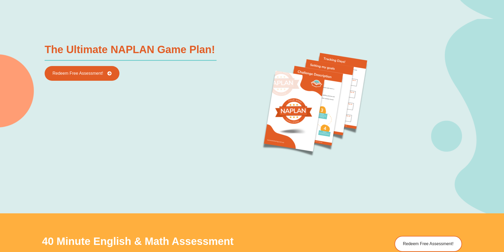
scroll to position [614, 0]
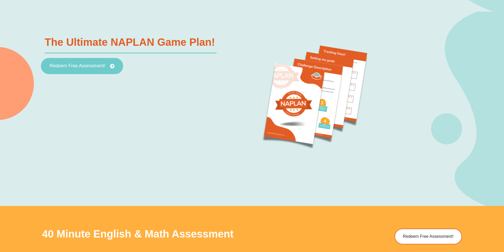
click at [80, 67] on span "Redeem Free Assessment!" at bounding box center [78, 66] width 56 height 5
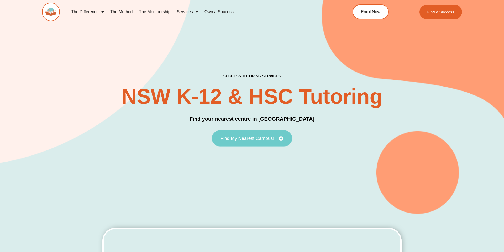
click at [253, 139] on span "Find My Nearest Campus!" at bounding box center [248, 138] width 54 height 5
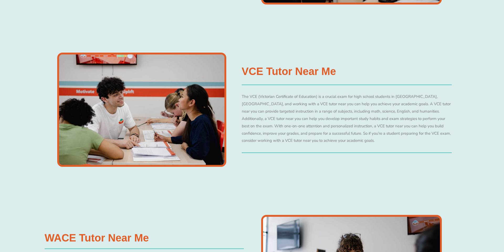
scroll to position [1746, 0]
